Goal: Task Accomplishment & Management: Manage account settings

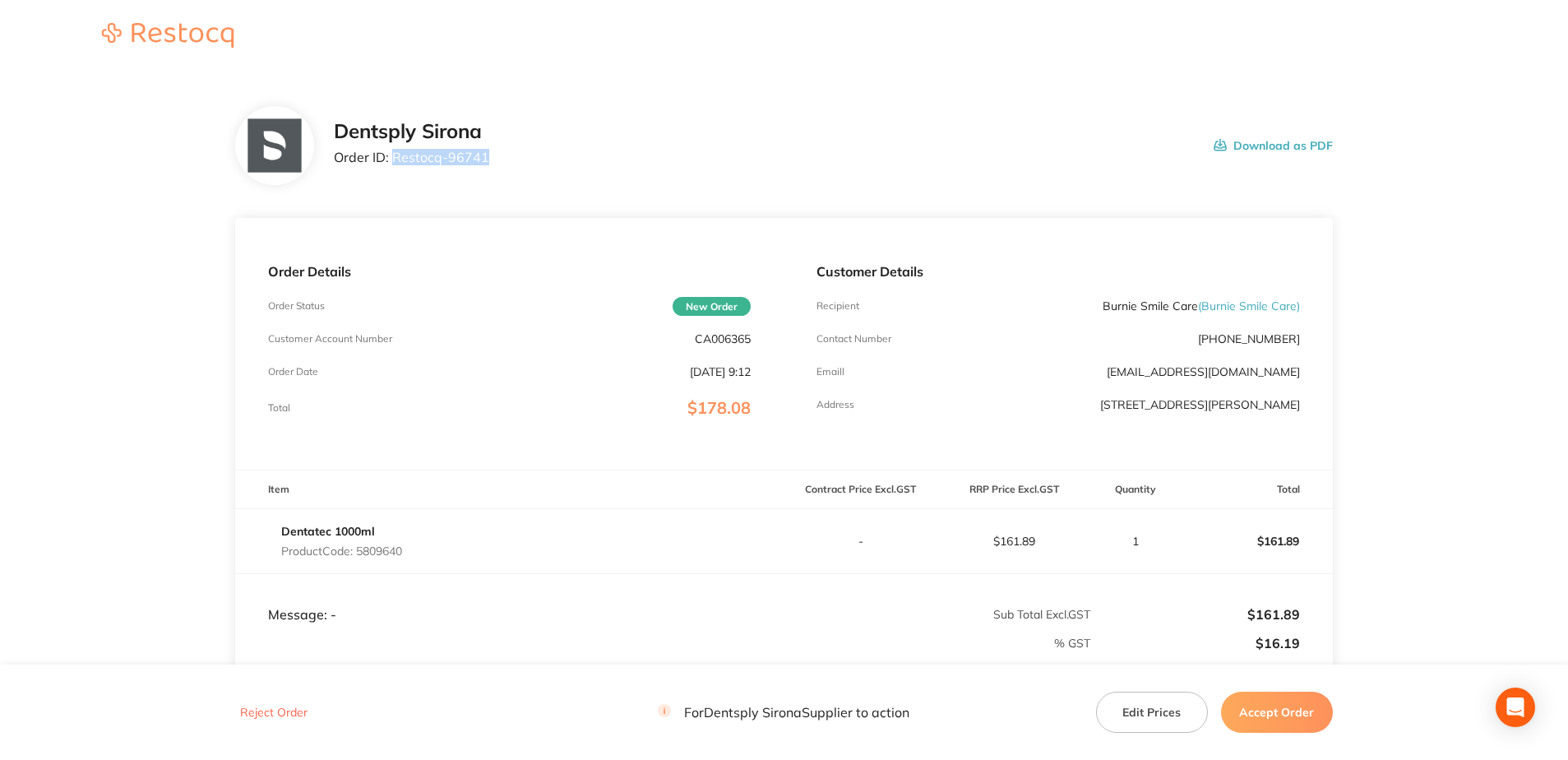
drag, startPoint x: 496, startPoint y: 167, endPoint x: 393, endPoint y: 162, distance: 103.1
click at [393, 162] on div "Dentsply Sirona Order ID: Restocq- 96741 Download as PDF" at bounding box center [833, 146] width 999 height 51
copy p "Restocq- 96741"
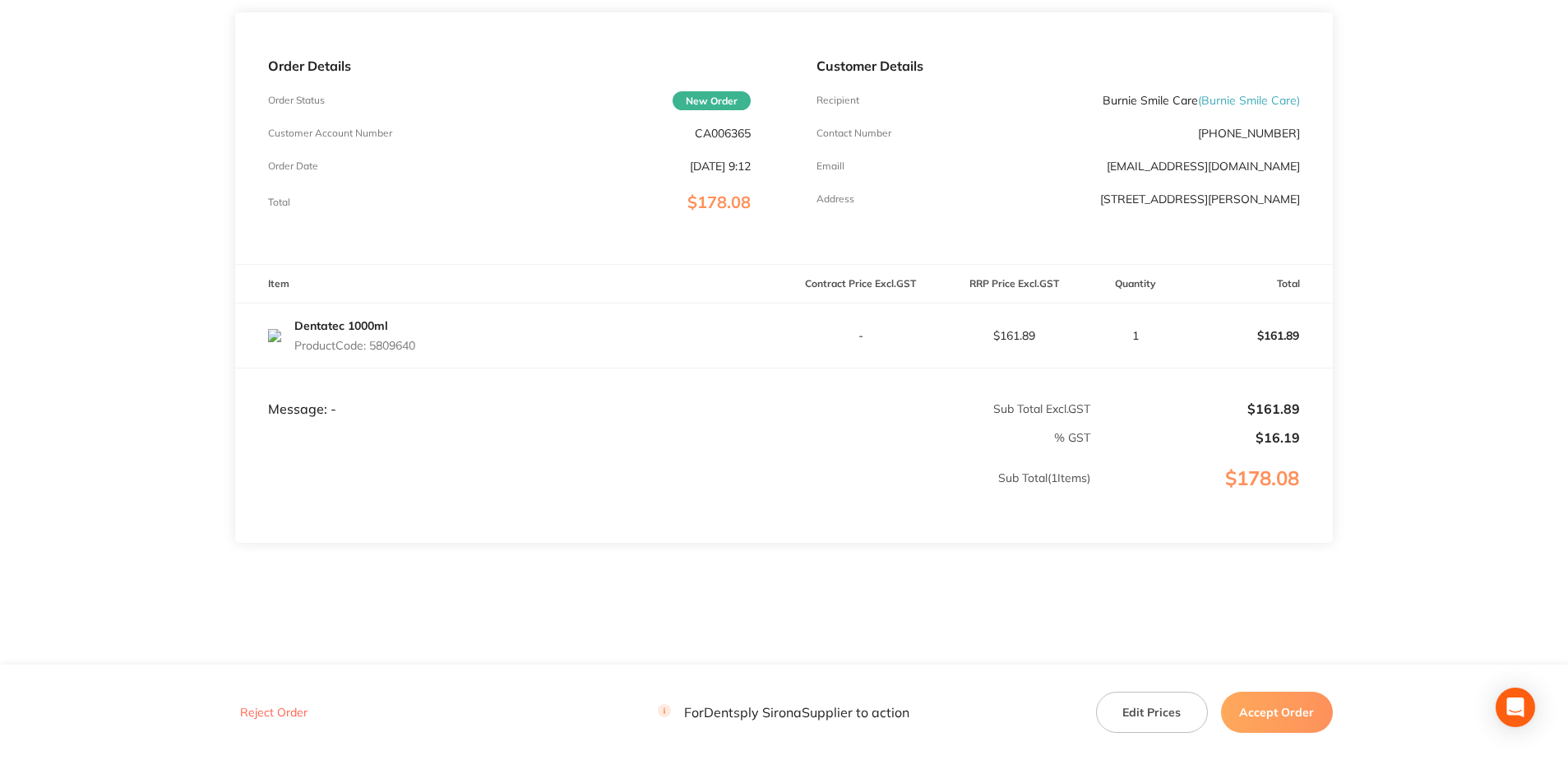
scroll to position [216, 0]
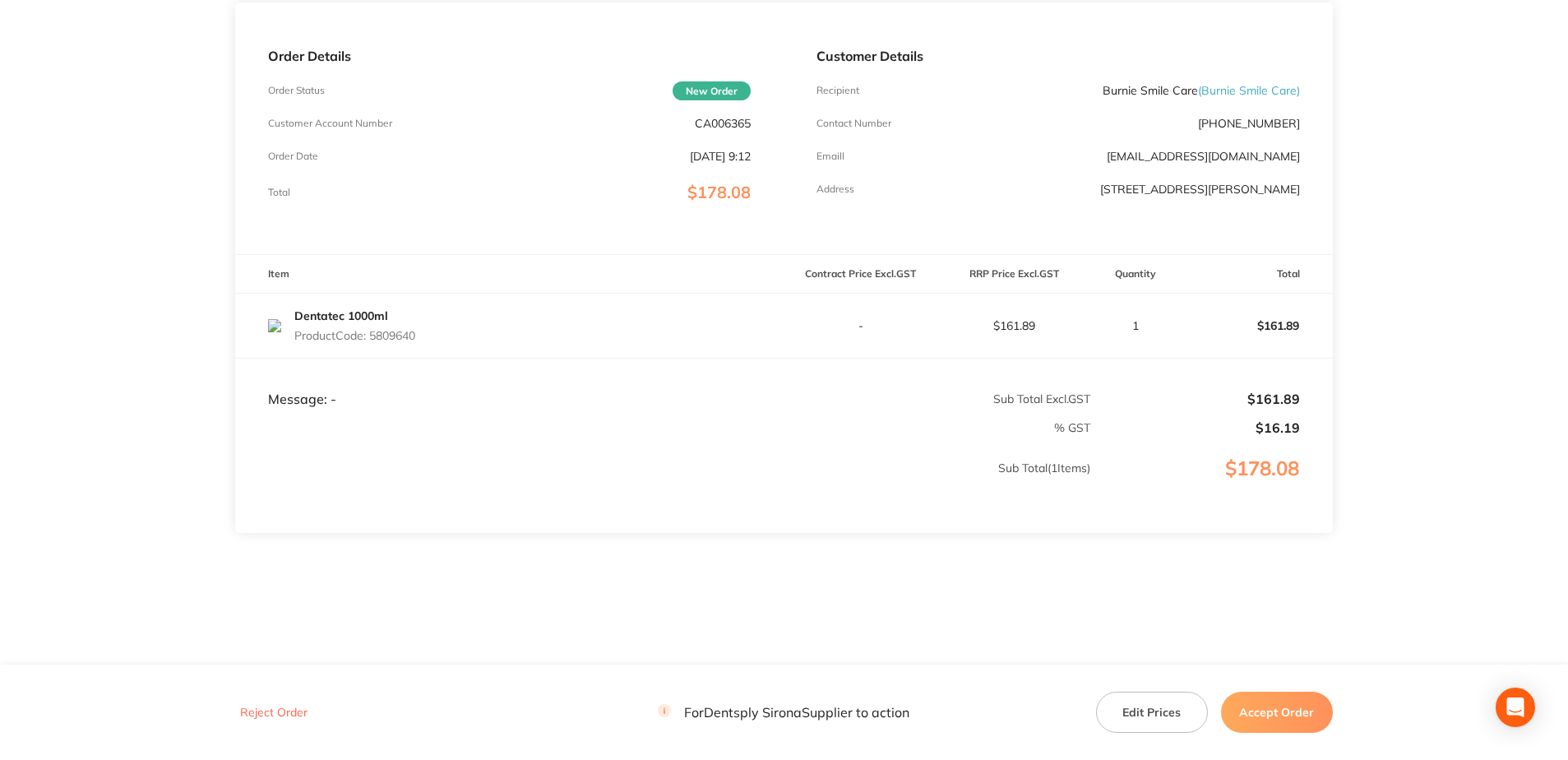
drag, startPoint x: 434, startPoint y: 338, endPoint x: 373, endPoint y: 338, distance: 61.0
click at [373, 338] on div "Dentatec 1000ml Product Code: 5809640" at bounding box center [509, 326] width 549 height 46
copy p "5809640"
click at [1262, 720] on button "Accept Order" at bounding box center [1277, 712] width 112 height 41
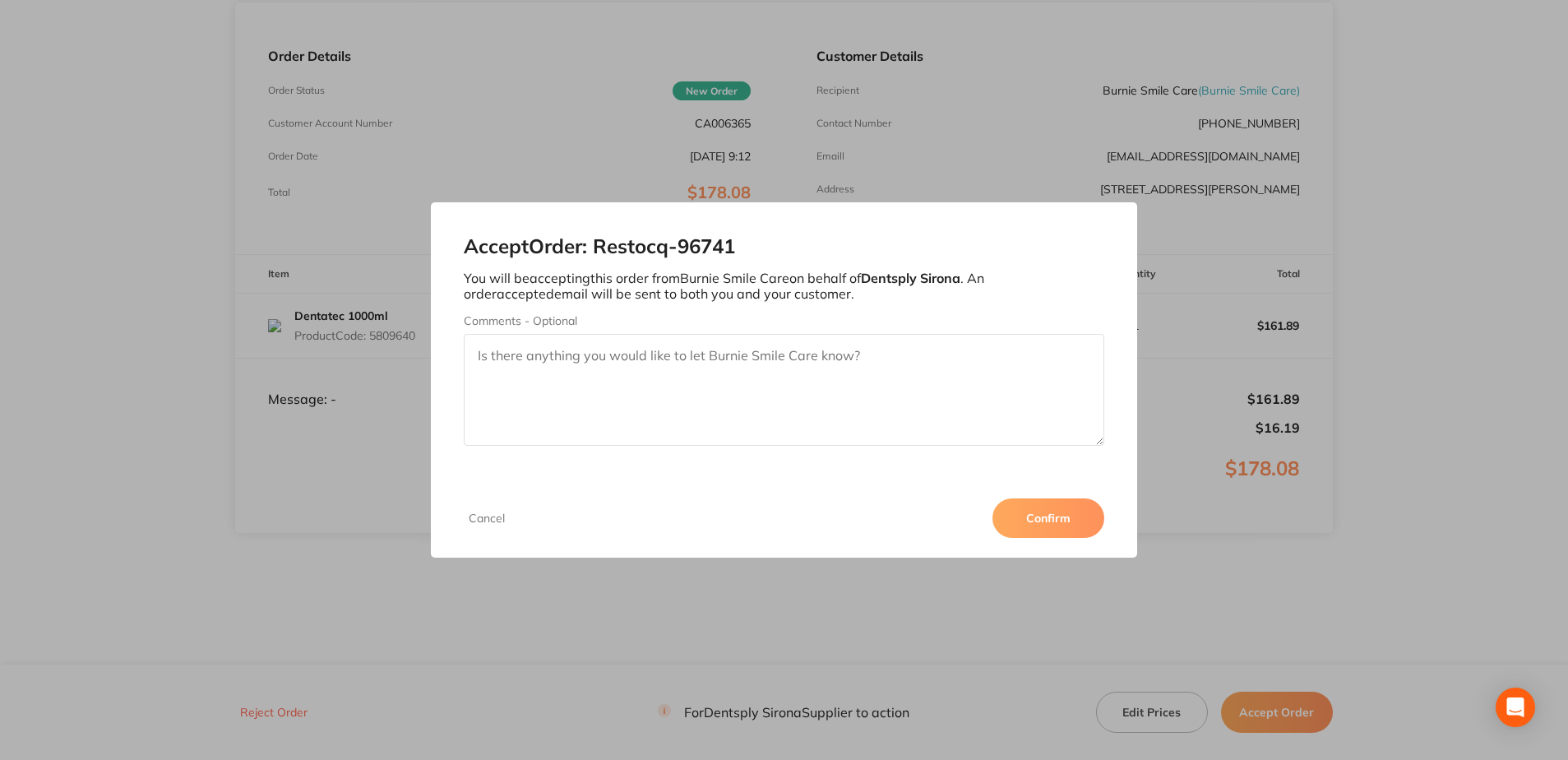
click at [1029, 523] on button "Confirm" at bounding box center [1048, 518] width 112 height 39
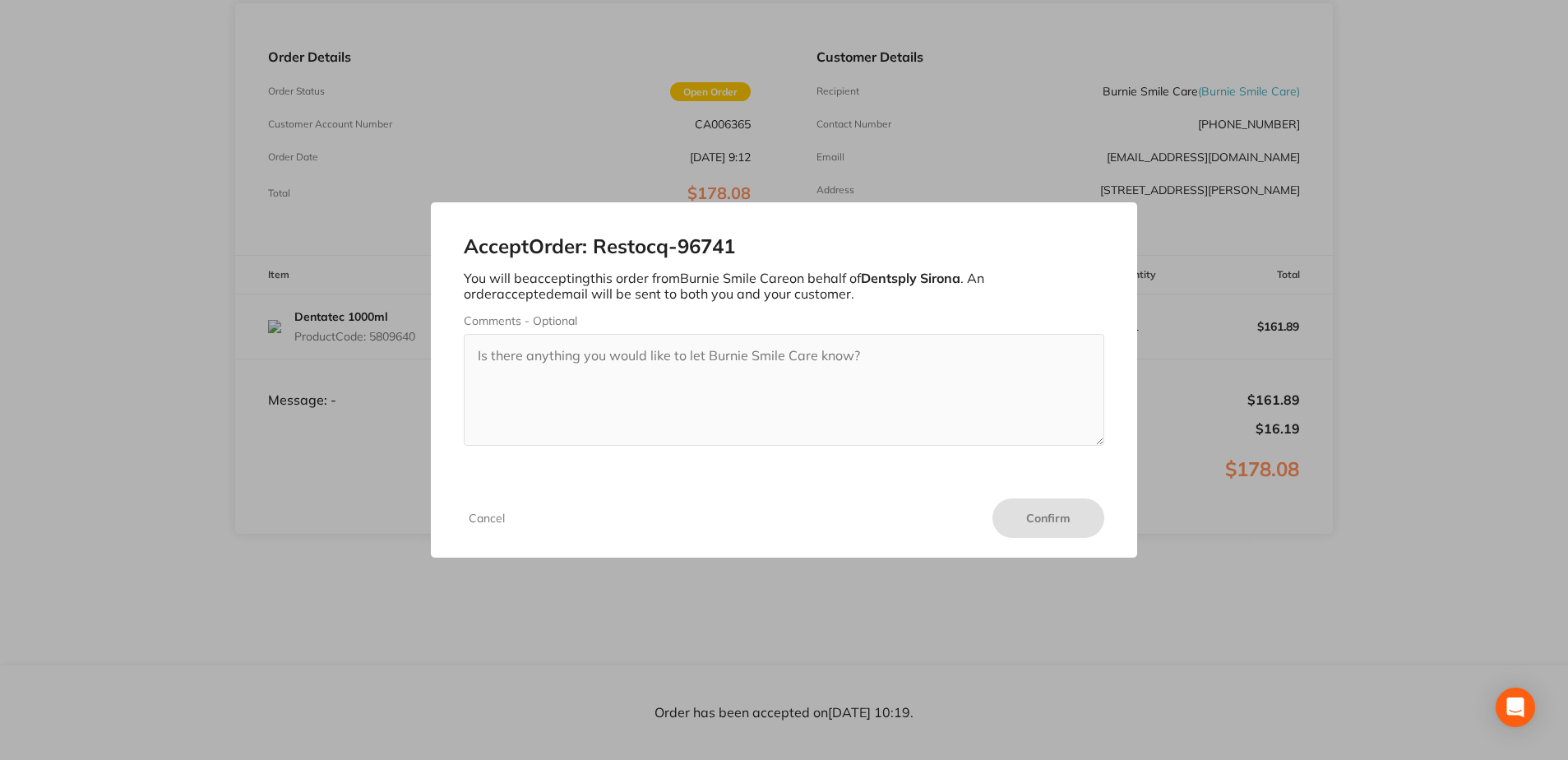
scroll to position [215, 0]
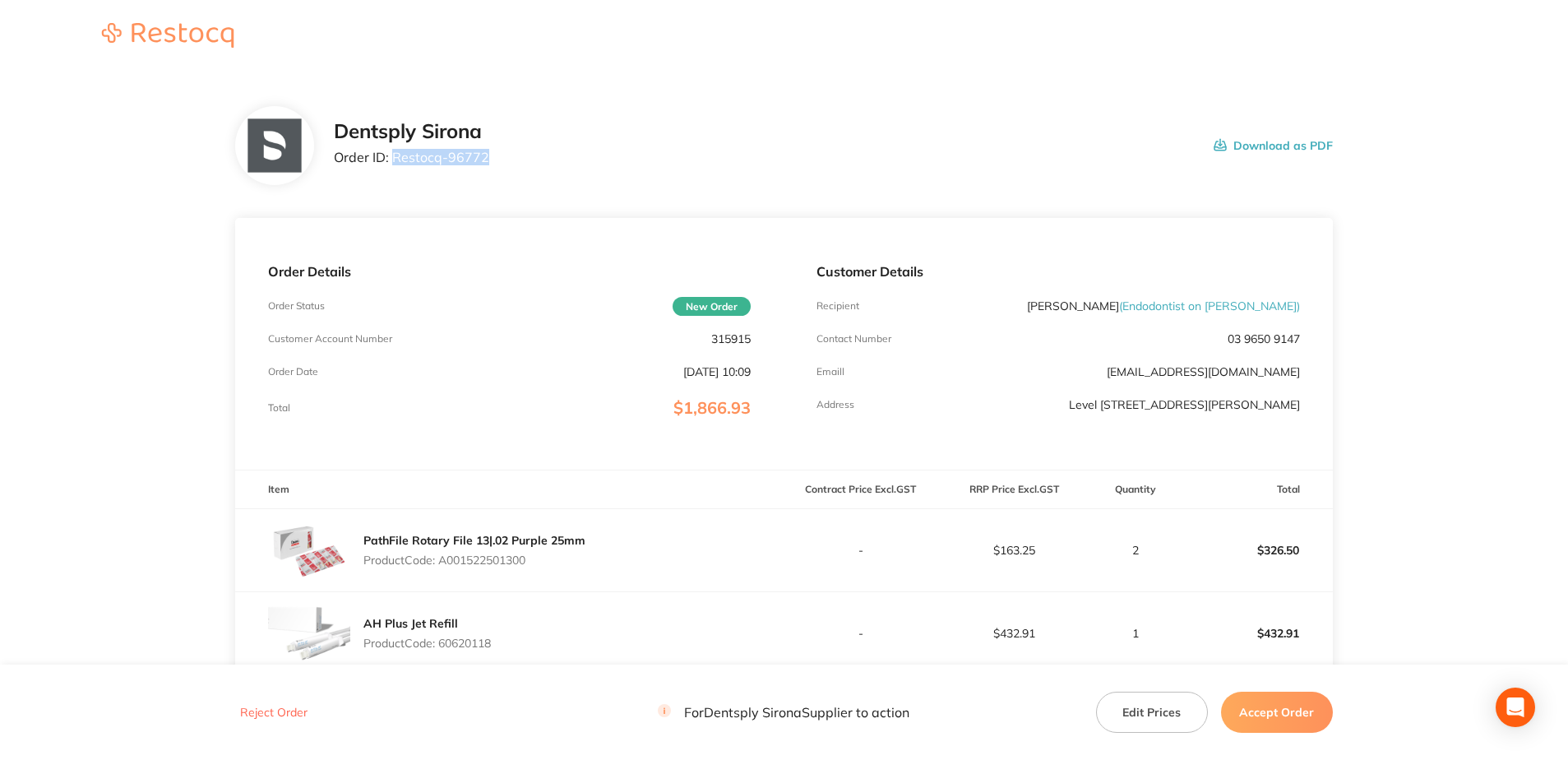
drag, startPoint x: 484, startPoint y: 161, endPoint x: 394, endPoint y: 166, distance: 90.1
click at [394, 166] on div "Dentsply Sirona Order ID: Restocq- 96772 Download as PDF" at bounding box center [833, 146] width 999 height 51
copy p "Restocq- 96772"
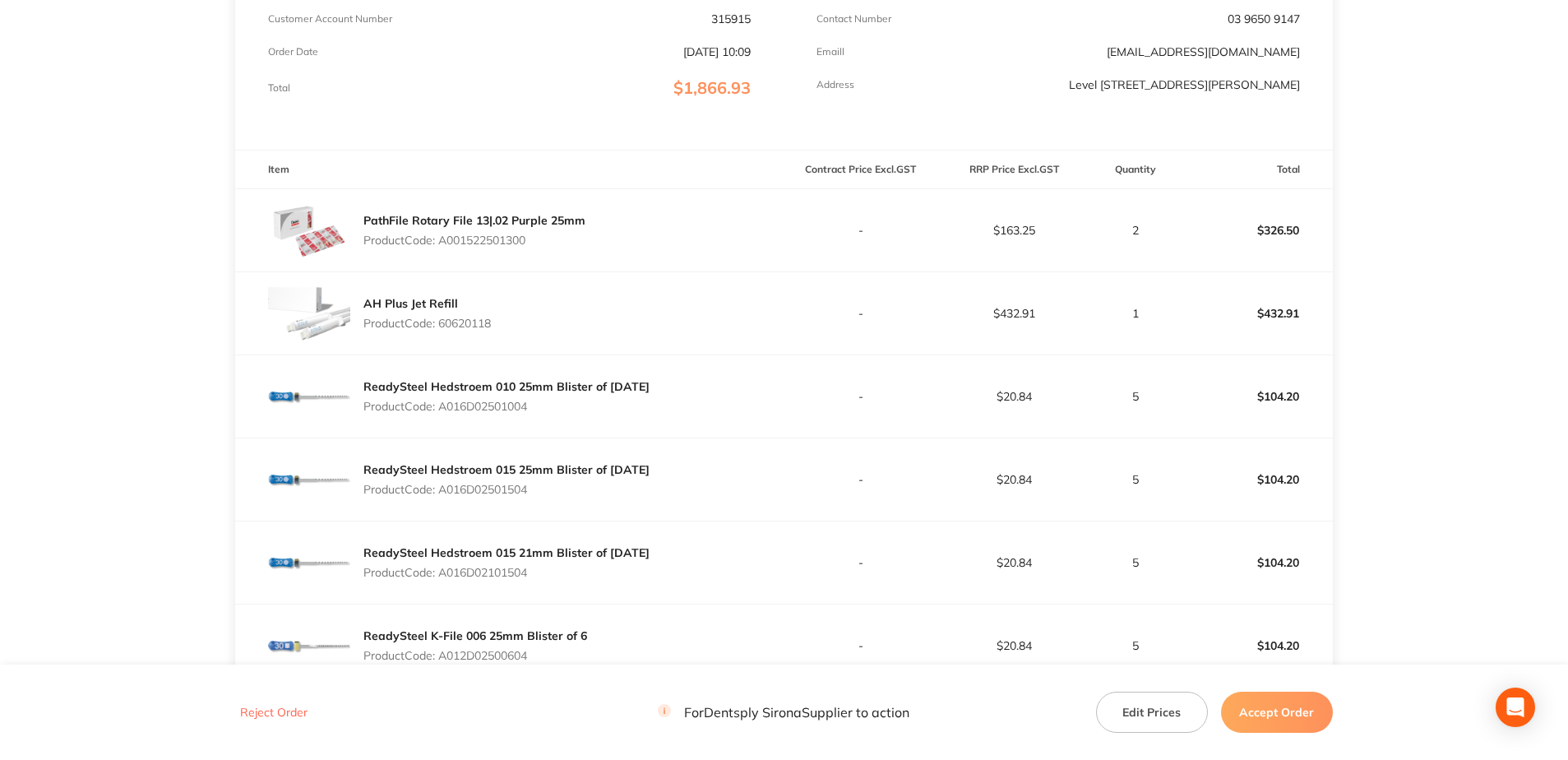
scroll to position [329, 0]
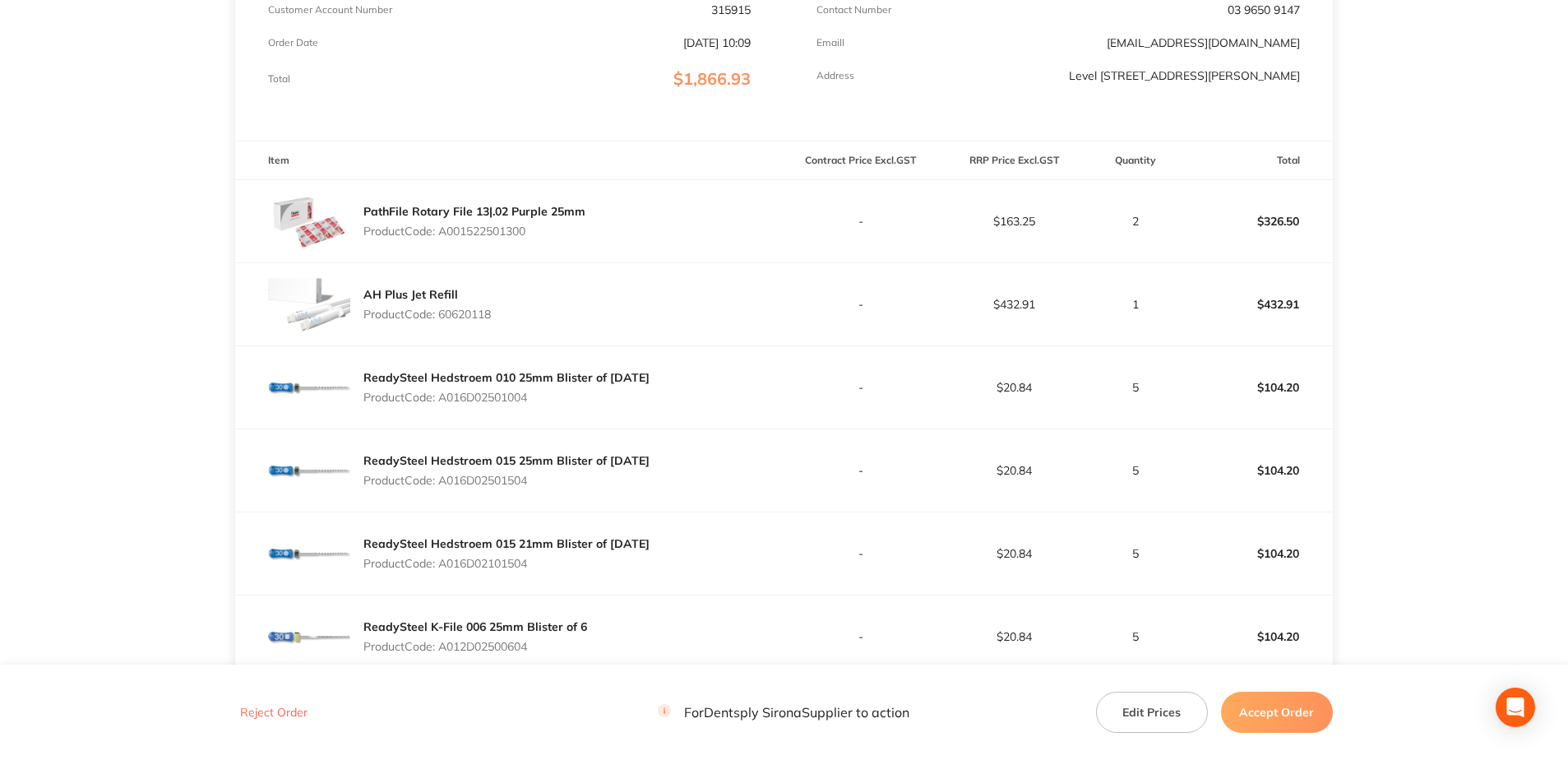
drag, startPoint x: 538, startPoint y: 236, endPoint x: 442, endPoint y: 233, distance: 96.0
click at [442, 233] on p "Product Code: A001522501300" at bounding box center [474, 231] width 222 height 13
copy p "A001522501300"
drag, startPoint x: 500, startPoint y: 316, endPoint x: 444, endPoint y: 316, distance: 56.0
click at [444, 316] on div "AH Plus Jet Refill Product Code: 60620118" at bounding box center [509, 305] width 549 height 83
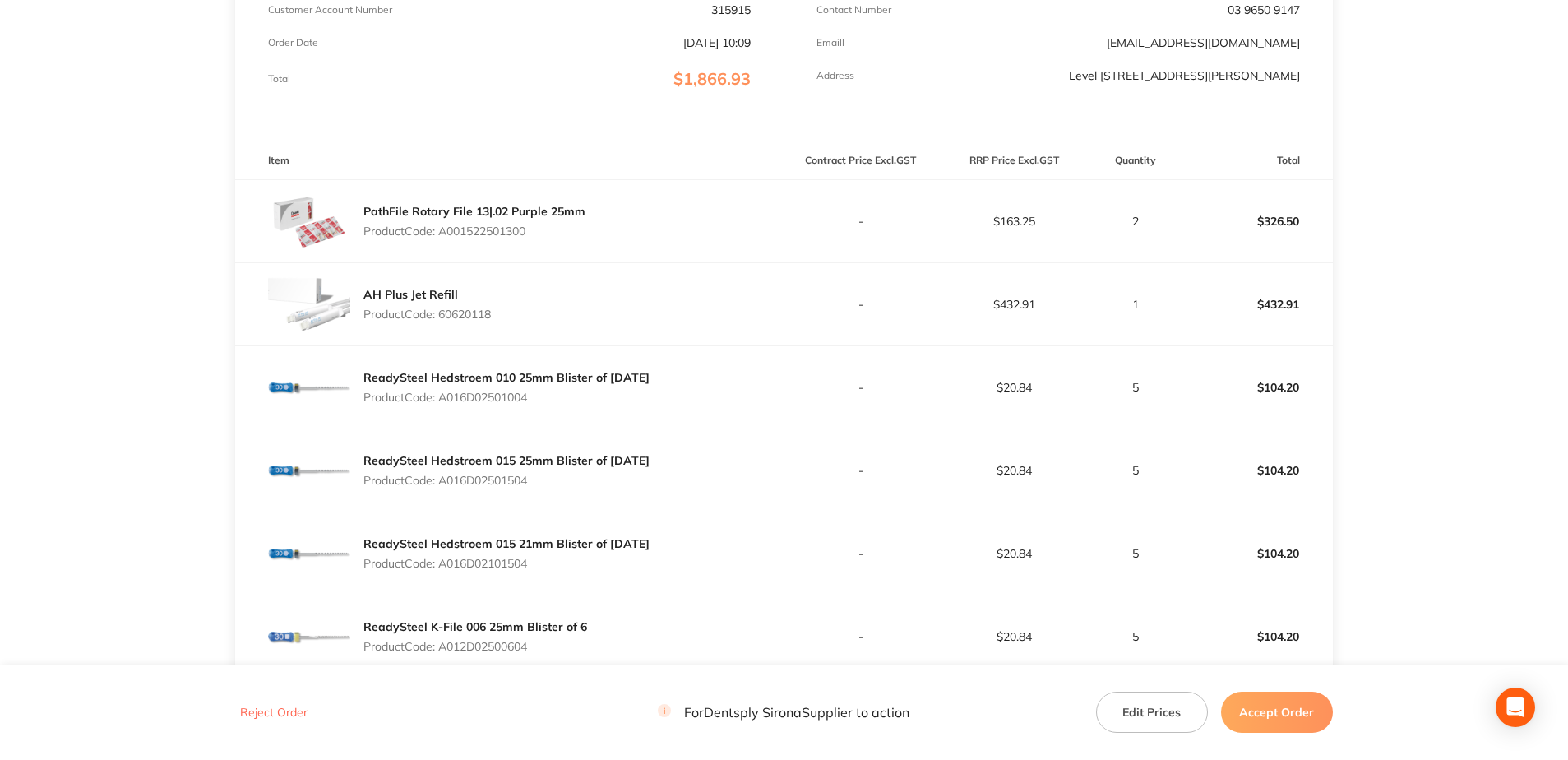
copy p "60620118"
drag, startPoint x: 539, startPoint y: 411, endPoint x: 443, endPoint y: 405, distance: 96.2
click at [443, 405] on div "ReadySteel Hedstroem 010 25mm Blister of [DATE] Product Code: A016D02501004" at bounding box center [509, 387] width 549 height 83
copy p "A016D02501004"
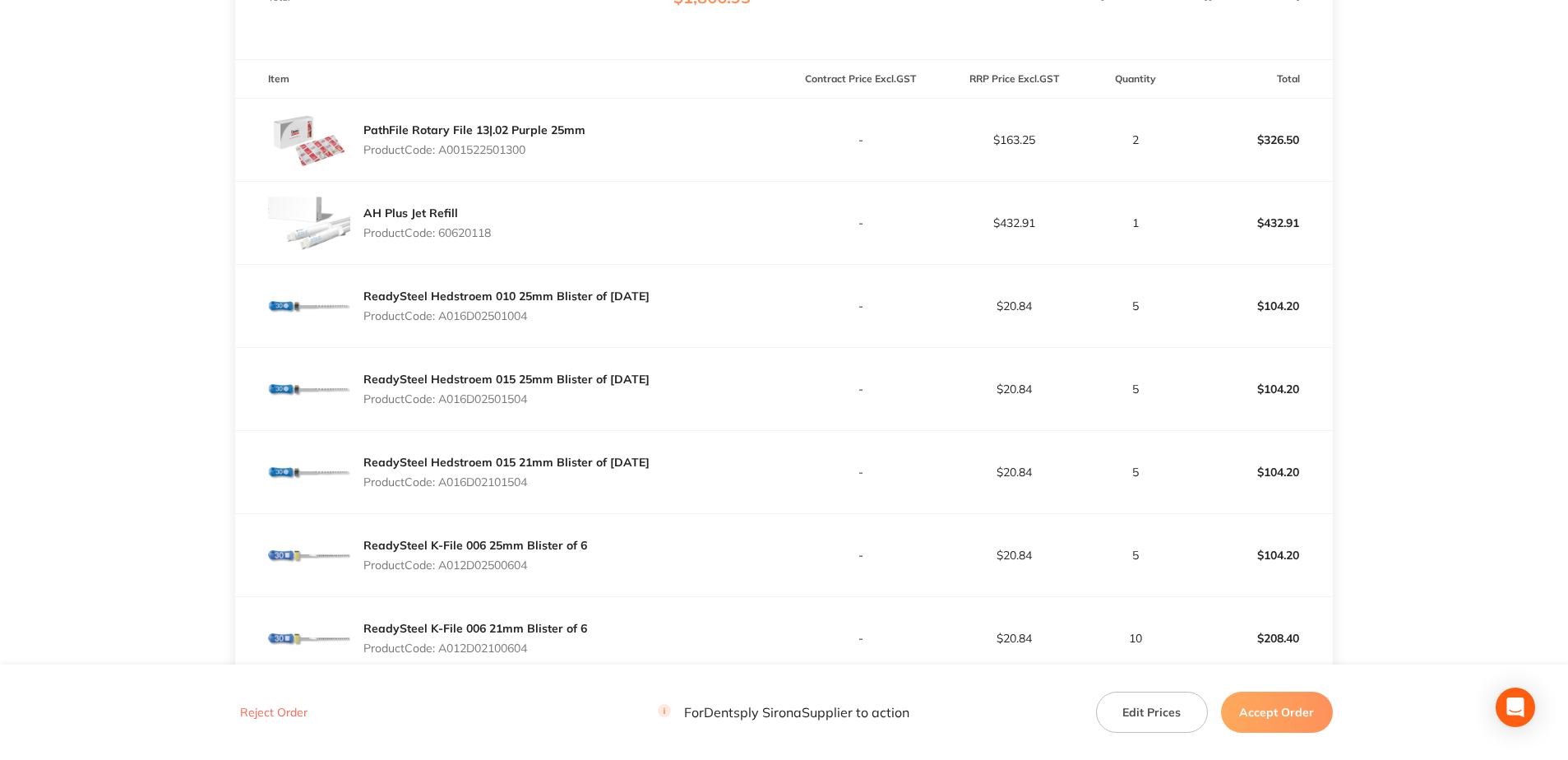
scroll to position [411, 0]
drag, startPoint x: 535, startPoint y: 404, endPoint x: 443, endPoint y: 401, distance: 92.0
click at [443, 401] on p "Product Code: A016D02501504" at bounding box center [506, 398] width 286 height 13
copy p "A016D02501504"
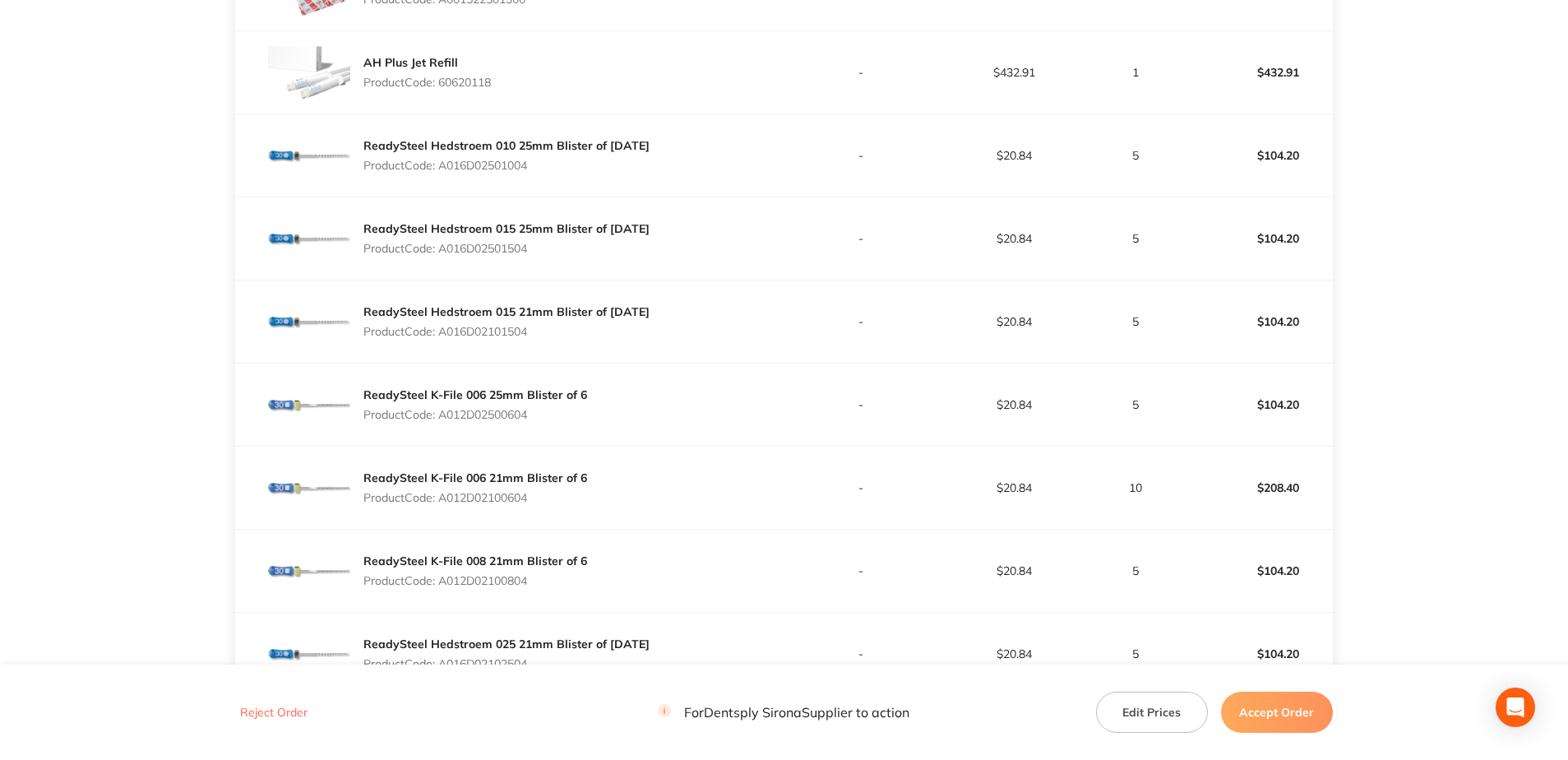
scroll to position [576, 0]
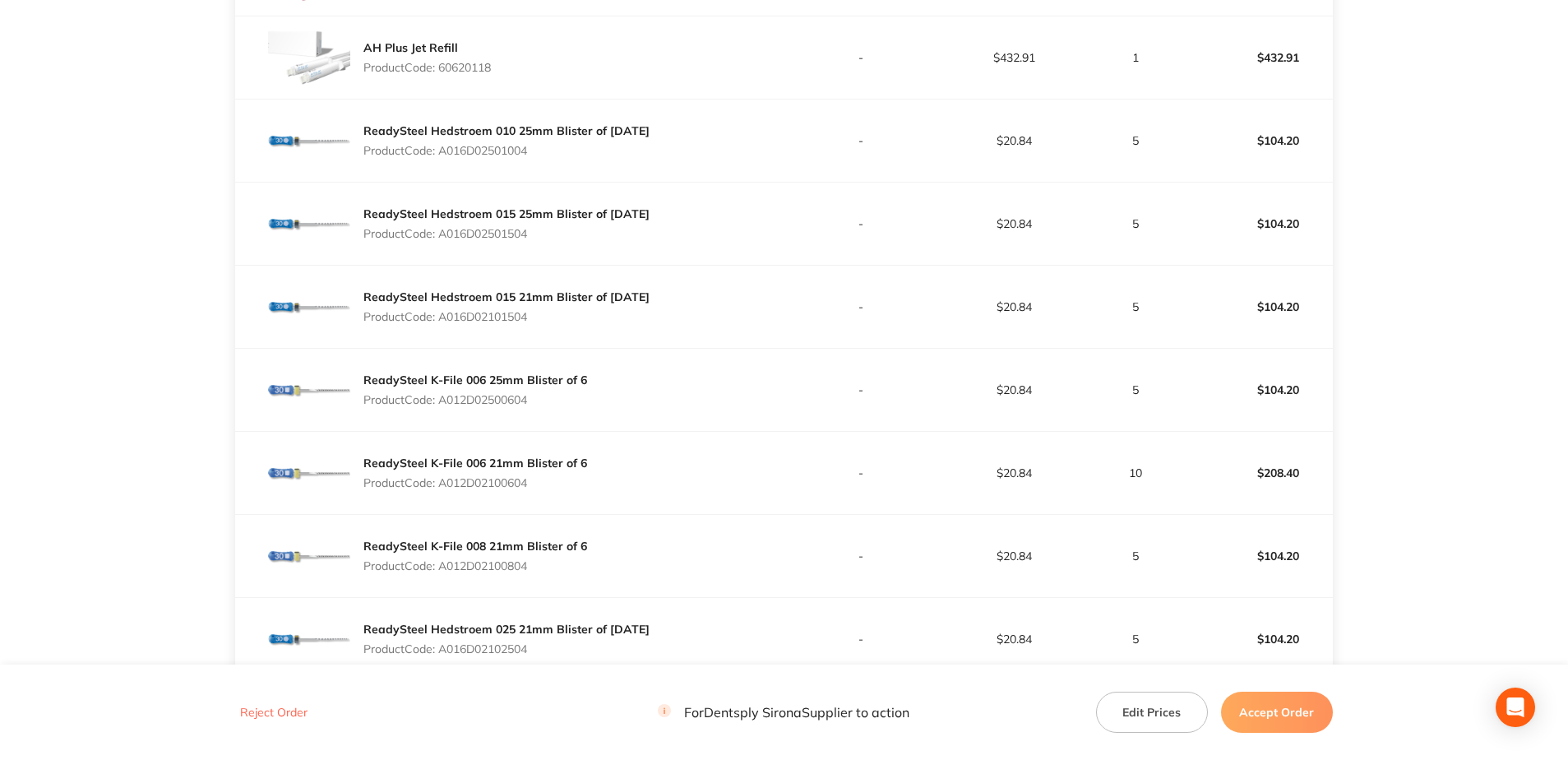
drag, startPoint x: 531, startPoint y: 318, endPoint x: 445, endPoint y: 318, distance: 86.0
click at [445, 318] on p "Product Code: A016D02101504" at bounding box center [506, 317] width 286 height 13
copy p "A016D02101504"
drag, startPoint x: 536, startPoint y: 403, endPoint x: 445, endPoint y: 403, distance: 91.0
click at [445, 403] on p "Product Code: A012D02500604" at bounding box center [475, 399] width 224 height 13
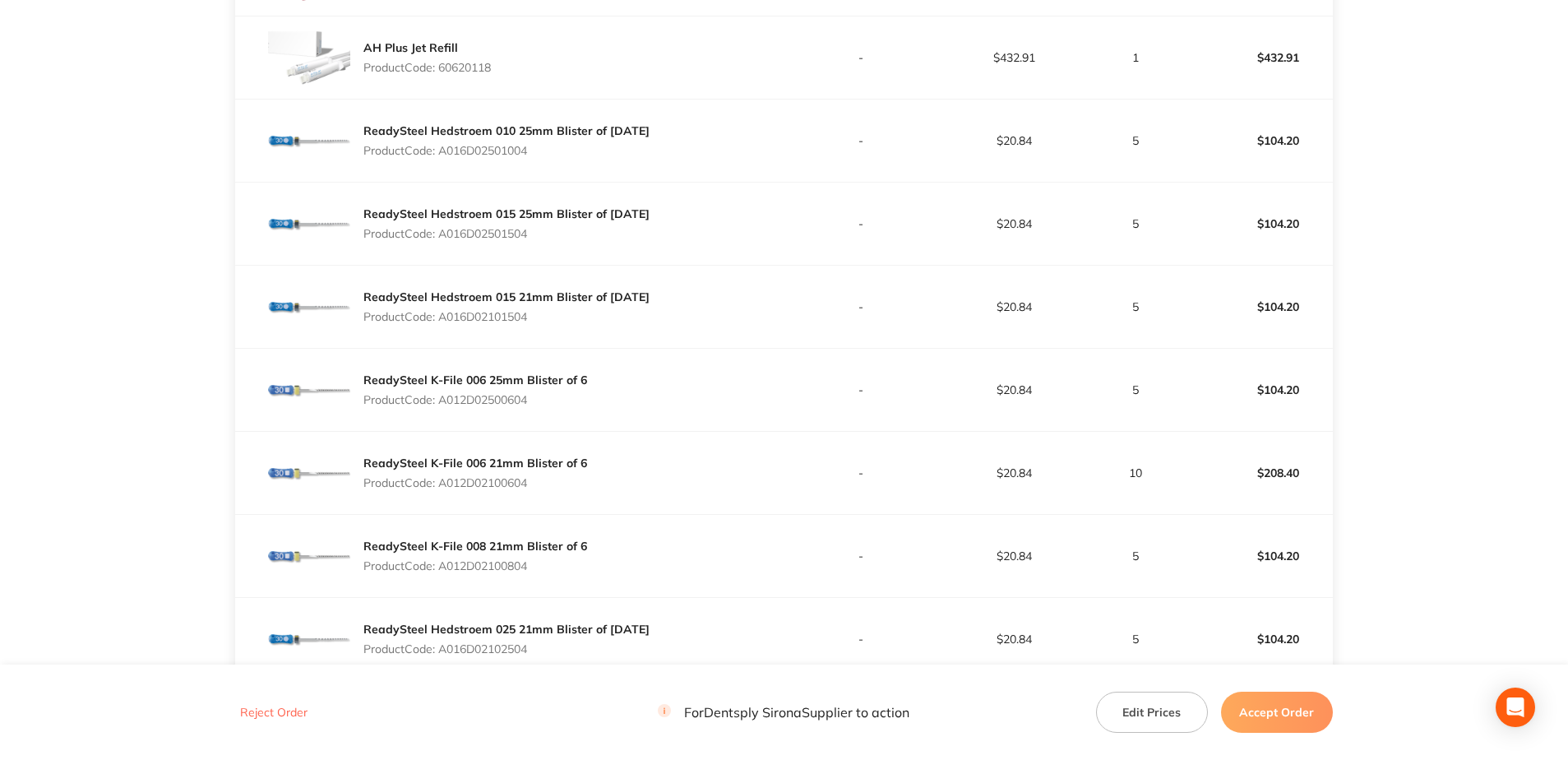
copy p "A012D02500604"
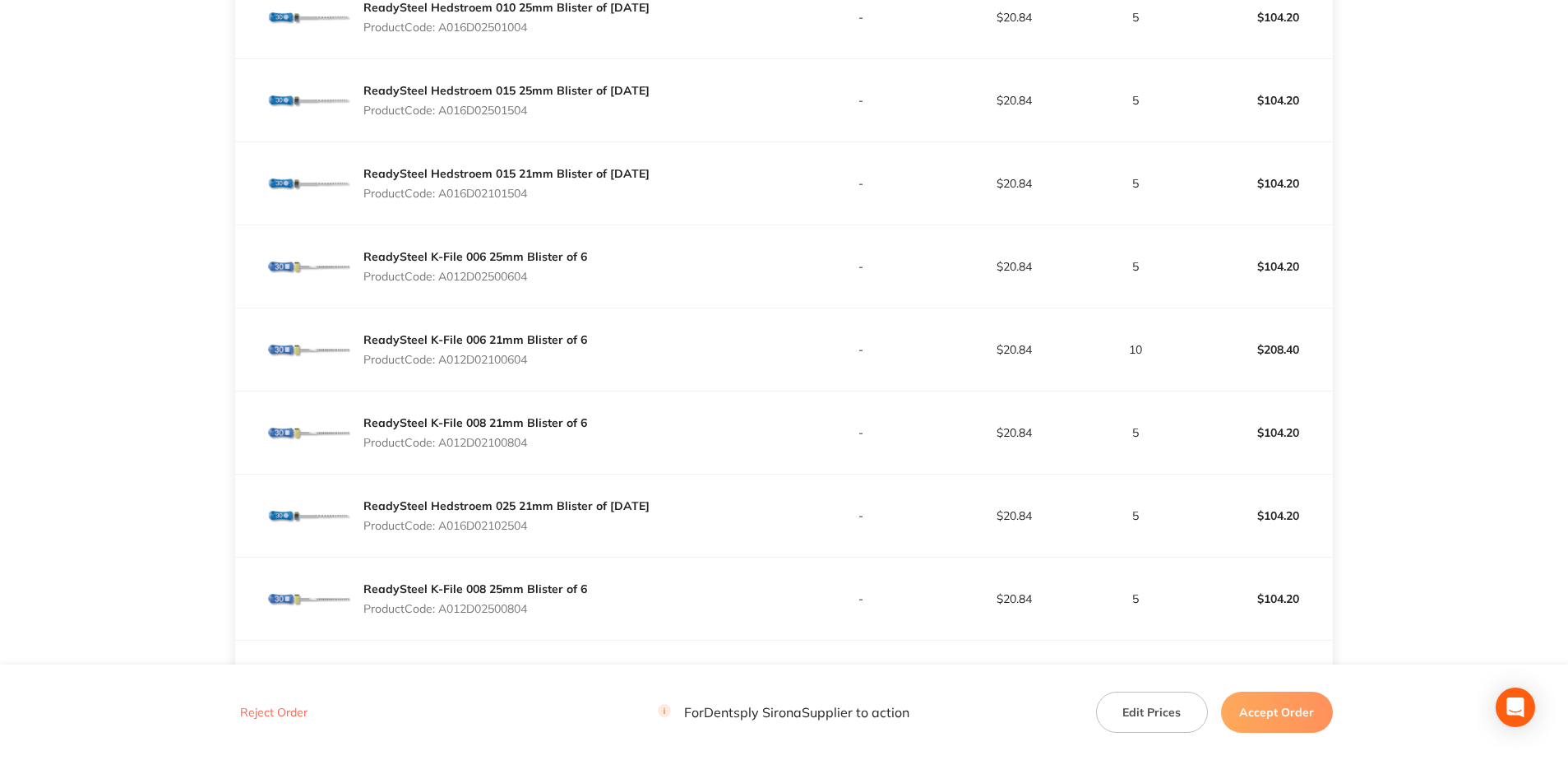
scroll to position [740, 0]
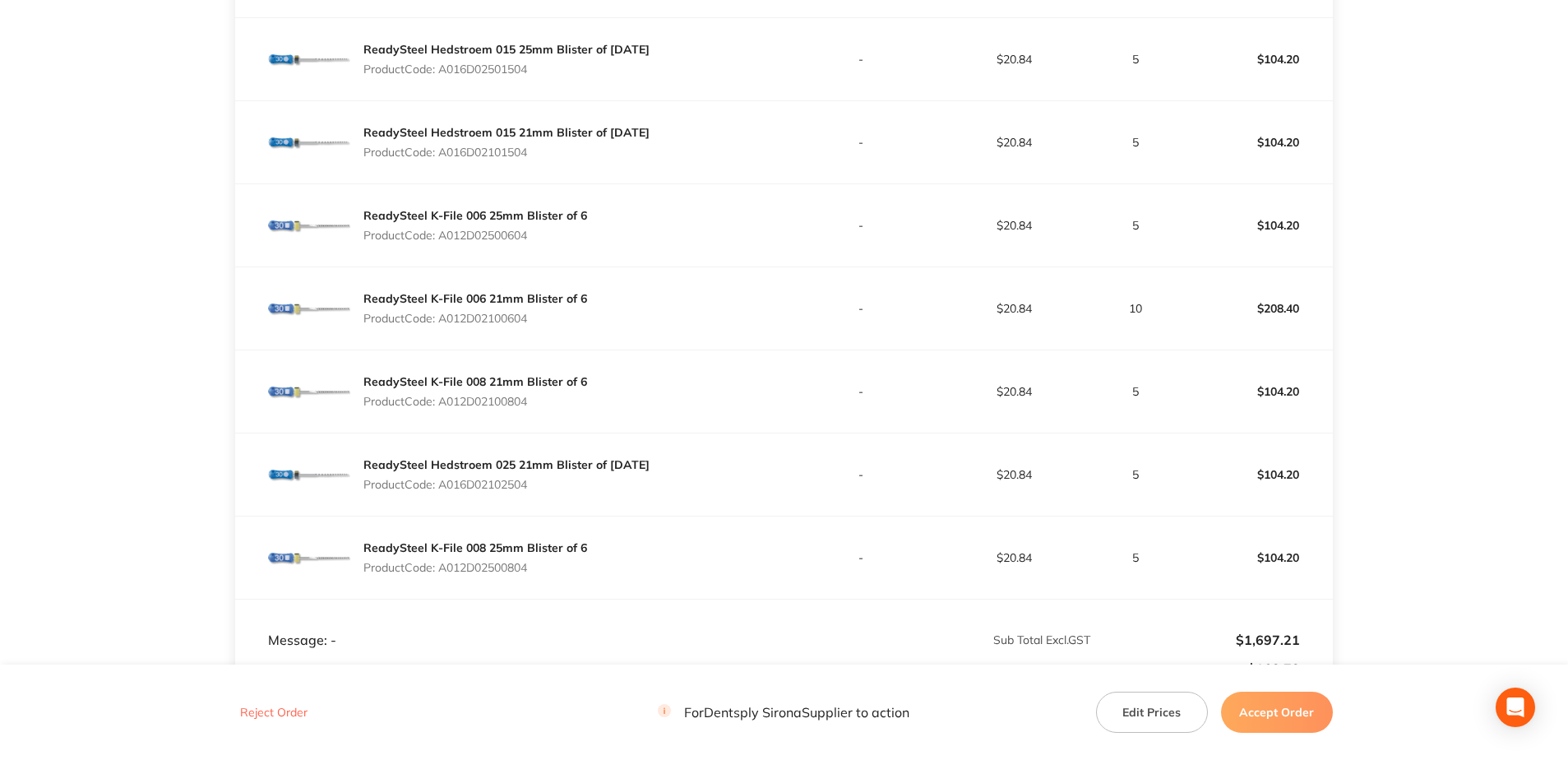
drag, startPoint x: 496, startPoint y: 320, endPoint x: 443, endPoint y: 320, distance: 53.0
click at [443, 320] on p "Product Code: A012D02100604" at bounding box center [475, 319] width 224 height 13
copy p "A012D02100604"
drag, startPoint x: 535, startPoint y: 408, endPoint x: 439, endPoint y: 408, distance: 96.0
click at [439, 408] on div "ReadySteel K-File 008 21mm Blister of 6 Product Code: A012D02100804" at bounding box center [475, 391] width 224 height 46
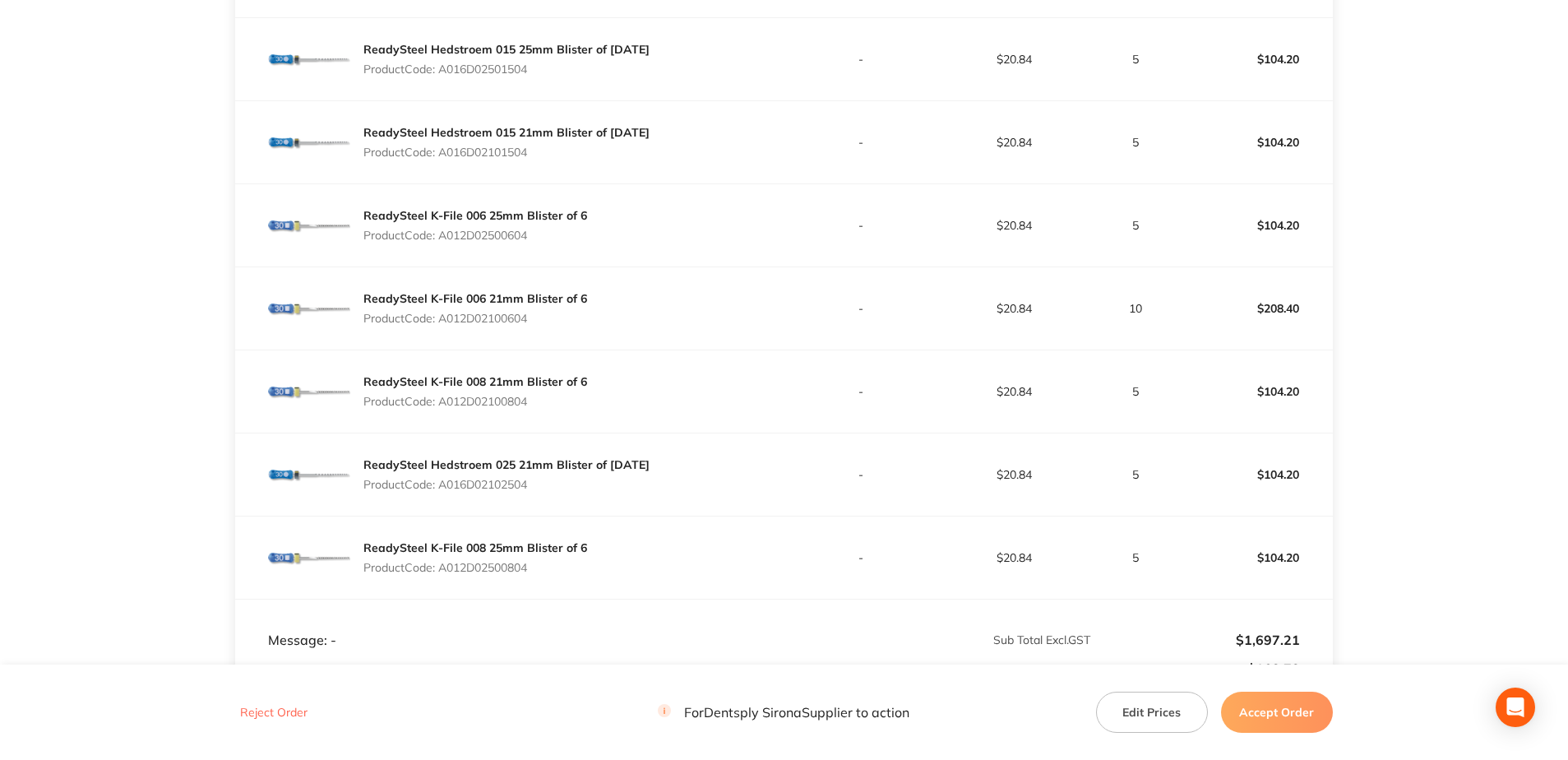
copy p "A012D02100804"
drag, startPoint x: 537, startPoint y: 486, endPoint x: 444, endPoint y: 488, distance: 93.0
click at [444, 488] on p "Product Code: A016D02102504" at bounding box center [506, 485] width 286 height 13
copy p "A016D02102504"
drag, startPoint x: 534, startPoint y: 571, endPoint x: 442, endPoint y: 572, distance: 92.0
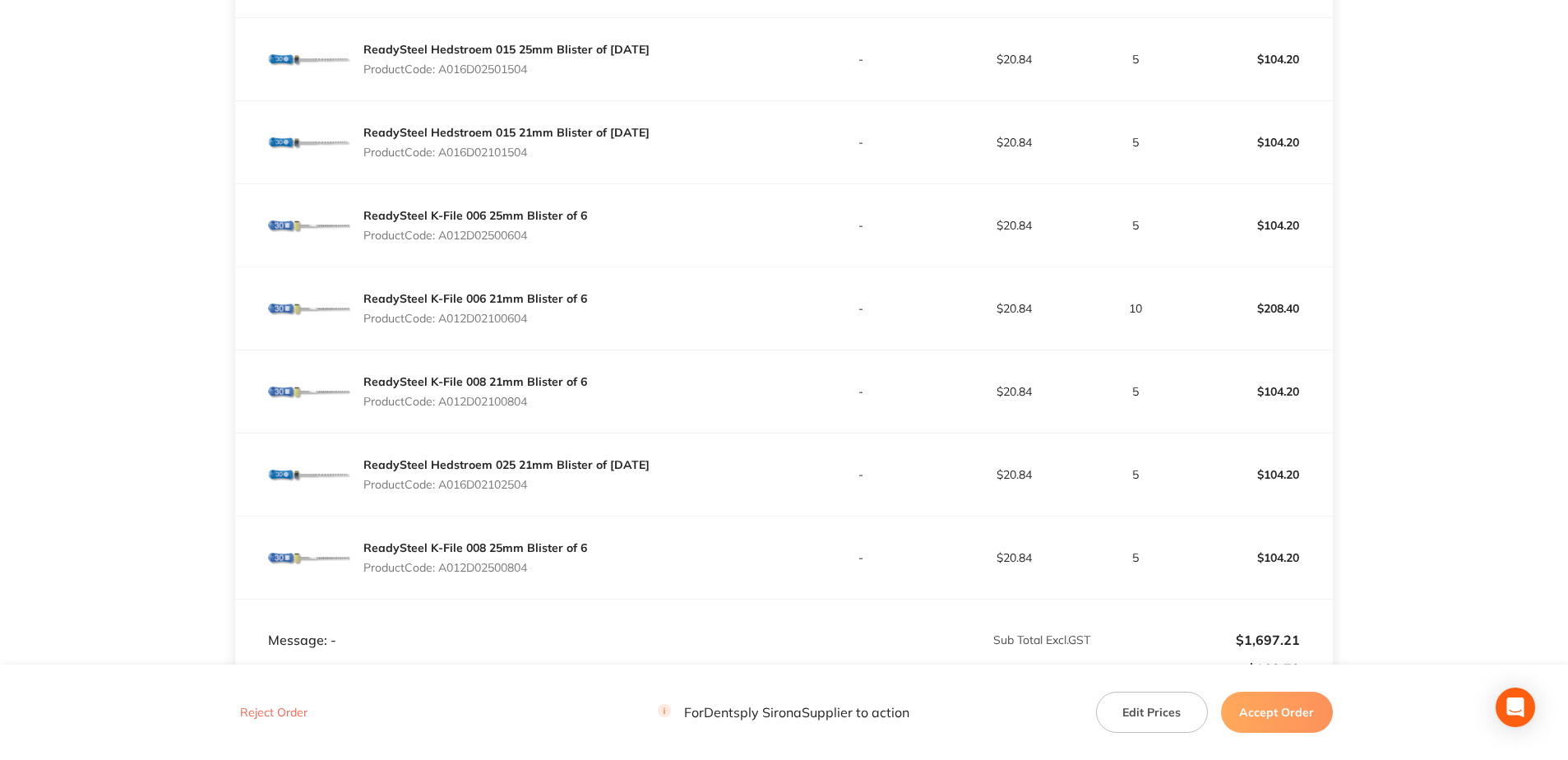
click at [442, 572] on p "Product Code: A012D02500804" at bounding box center [475, 567] width 224 height 13
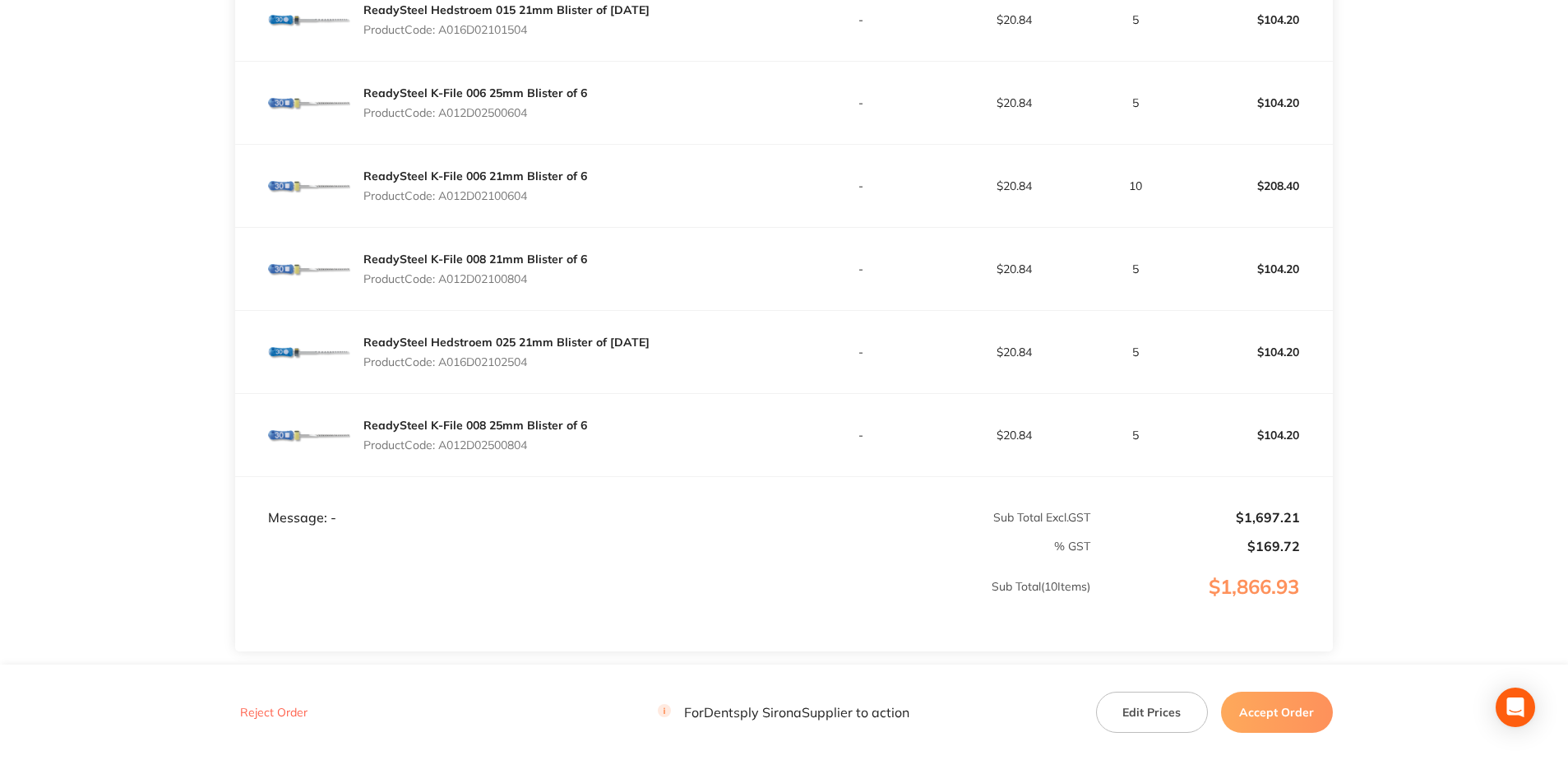
scroll to position [905, 0]
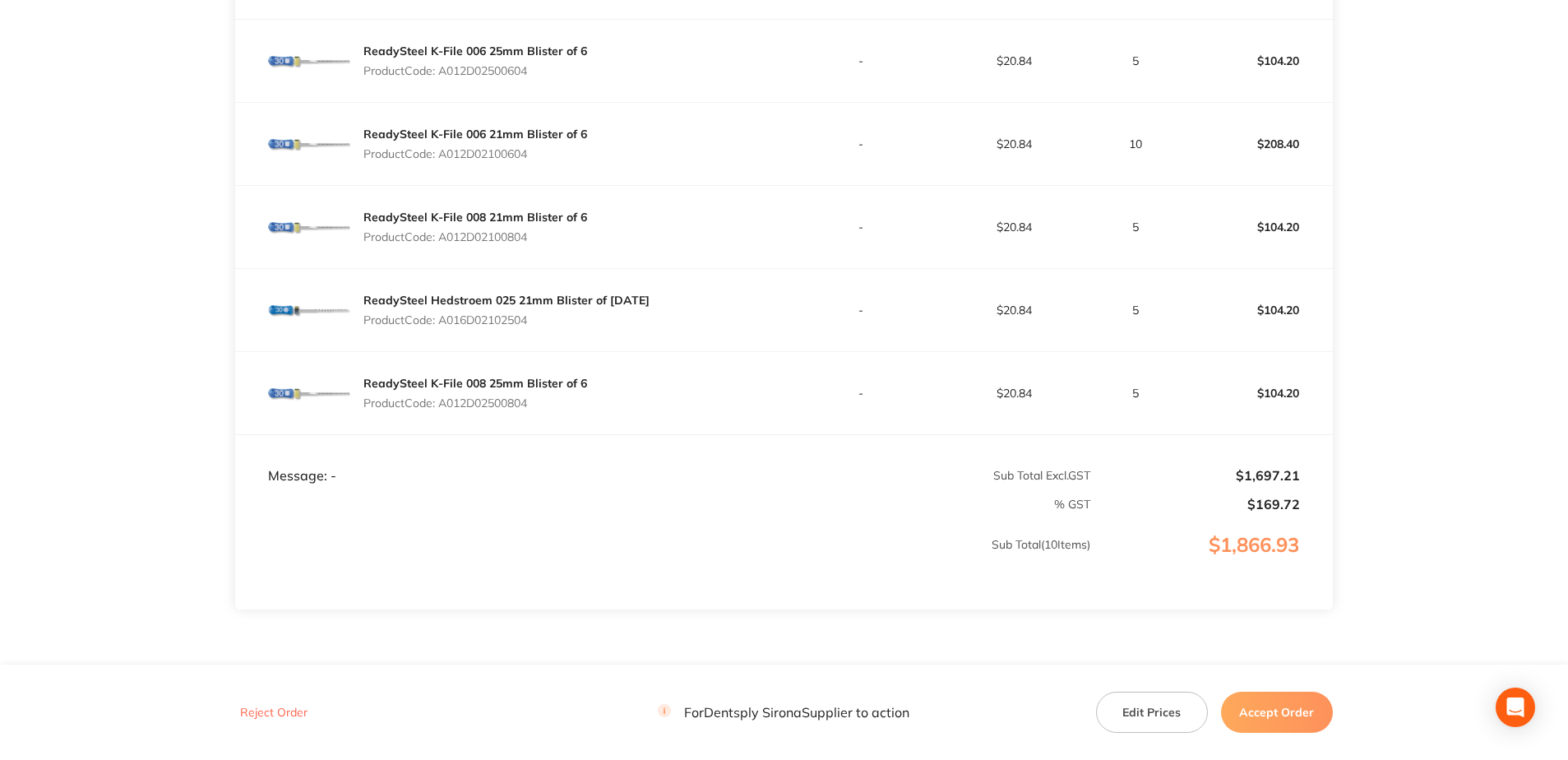
click at [1295, 715] on button "Accept Order" at bounding box center [1277, 712] width 112 height 41
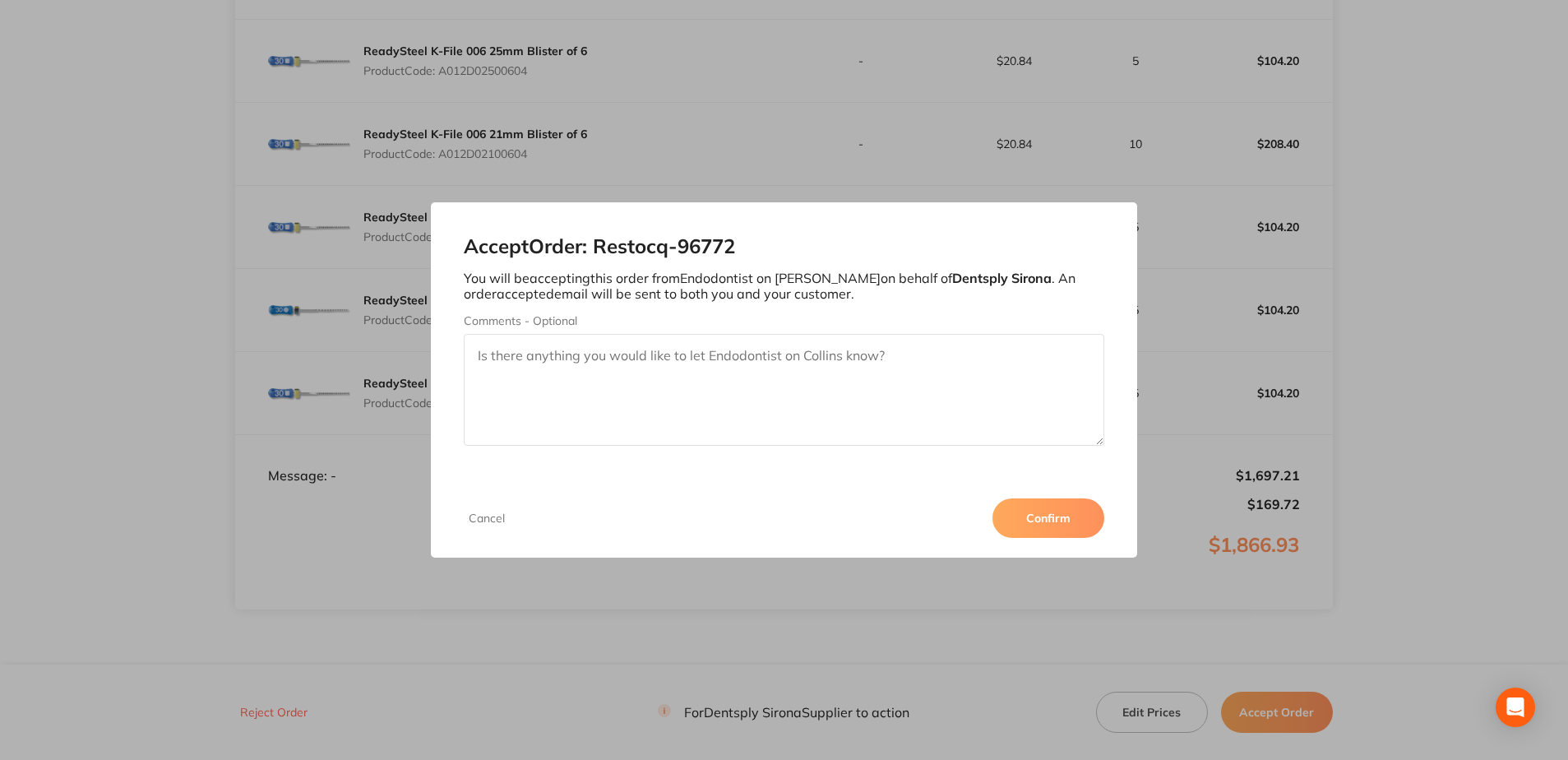
click at [1053, 523] on button "Confirm" at bounding box center [1048, 518] width 112 height 39
